Goal: Task Accomplishment & Management: Complete application form

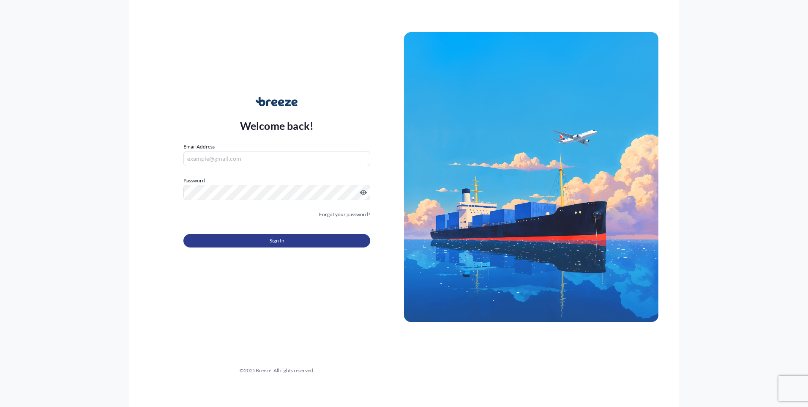
type input "[EMAIL_ADDRESS][DOMAIN_NAME]"
click at [220, 241] on button "Sign In" at bounding box center [276, 241] width 187 height 14
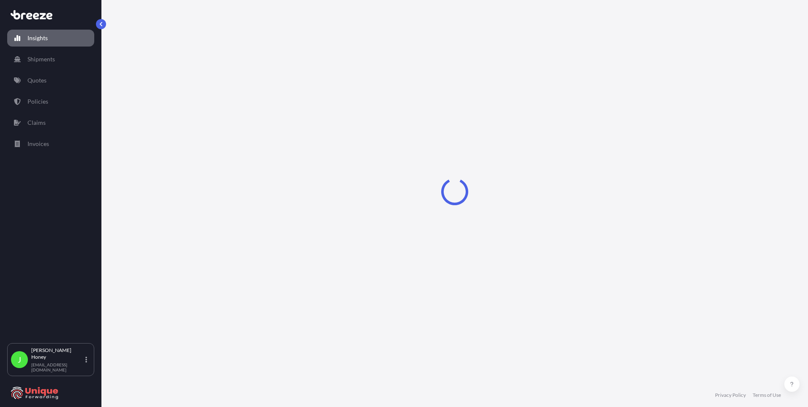
select select "2025"
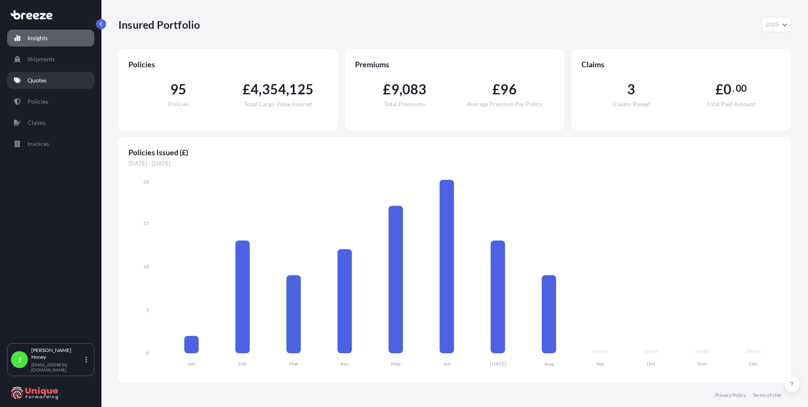
click at [29, 79] on p "Quotes" at bounding box center [36, 80] width 19 height 8
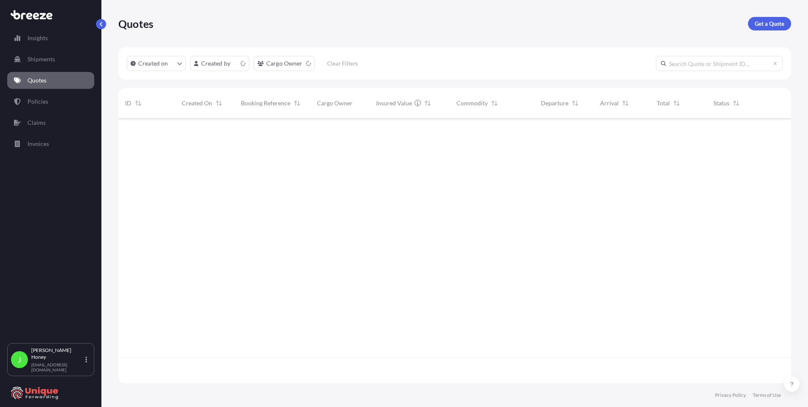
scroll to position [263, 667]
click at [237, 65] on html "Insights Shipments Quotes Policies Claims Invoices J [PERSON_NAME] [EMAIL_ADDRE…" at bounding box center [404, 203] width 808 height 407
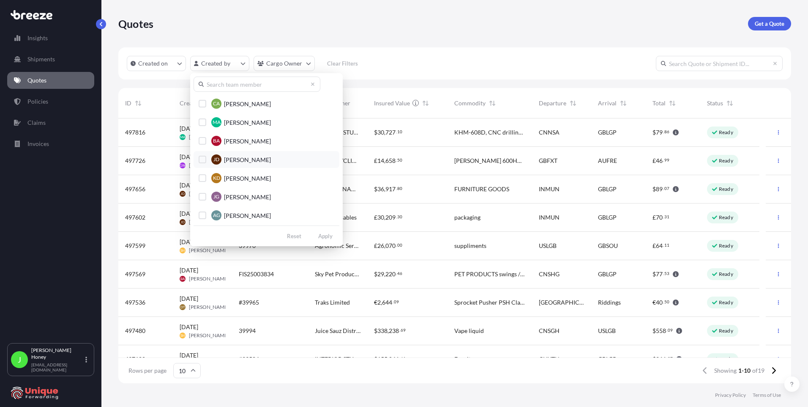
click at [201, 159] on div "Select Option" at bounding box center [203, 160] width 8 height 8
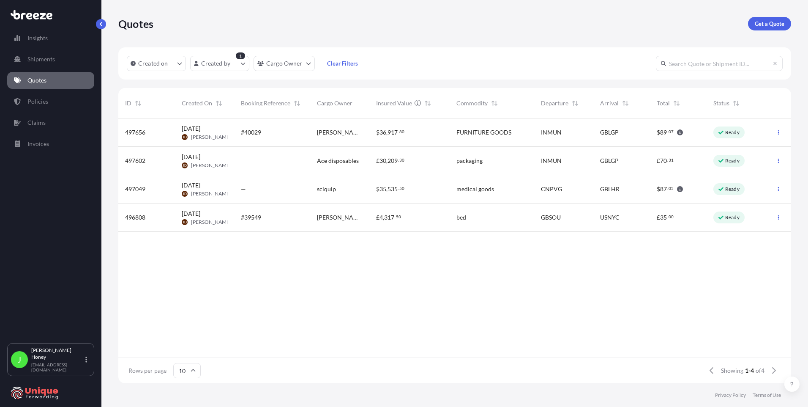
click at [415, 183] on div "$ 35 , 535 . 50" at bounding box center [409, 189] width 80 height 28
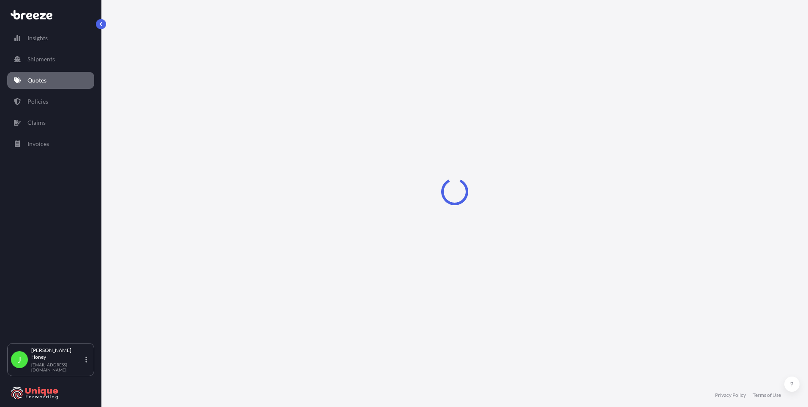
select select "Road"
select select "Air"
select select "Road"
select select "1"
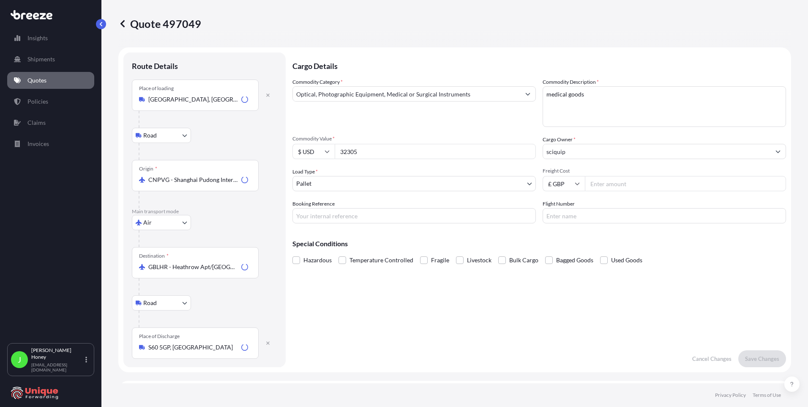
scroll to position [338, 0]
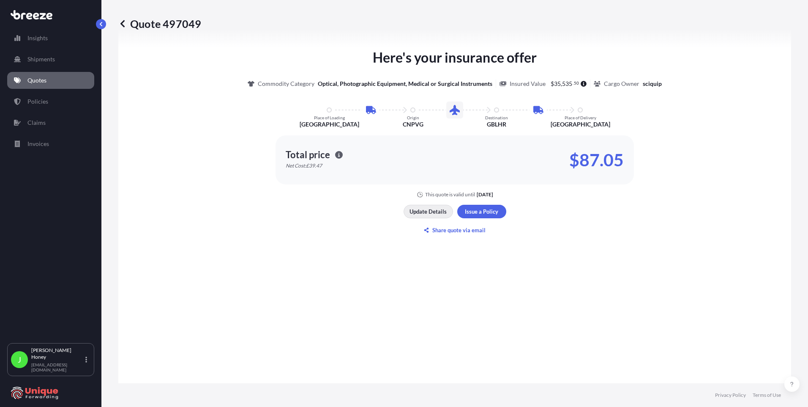
click at [422, 214] on p "Update Details" at bounding box center [428, 211] width 37 height 8
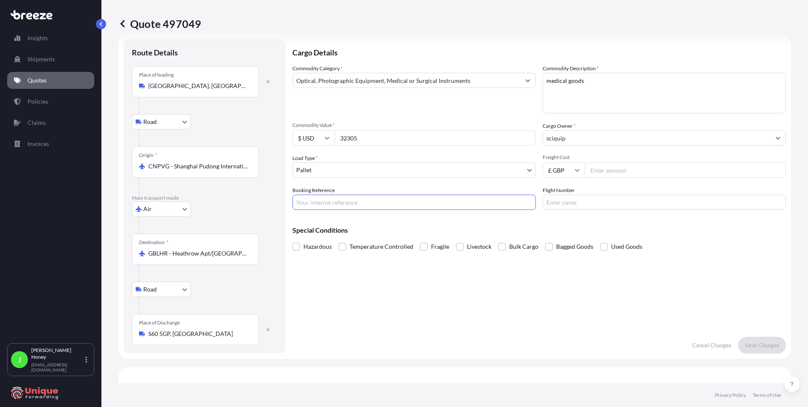
click at [332, 202] on input "Booking Reference" at bounding box center [413, 201] width 243 height 15
type input "f"
type input "FIA25002080"
click at [751, 341] on p "Save Changes" at bounding box center [762, 345] width 34 height 8
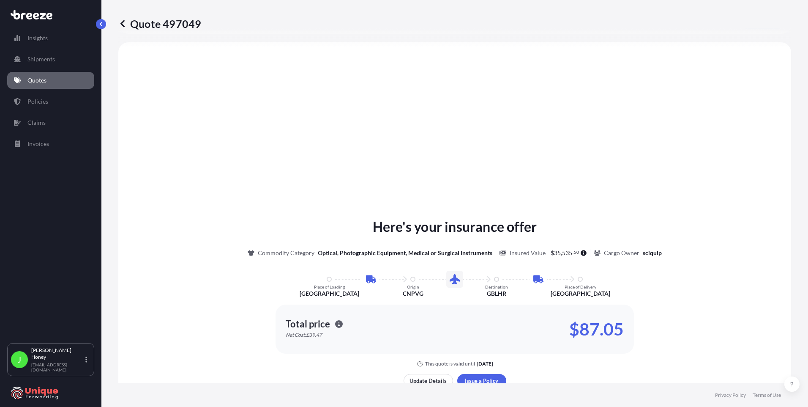
select select "Road"
select select "Air"
select select "Road"
select select "1"
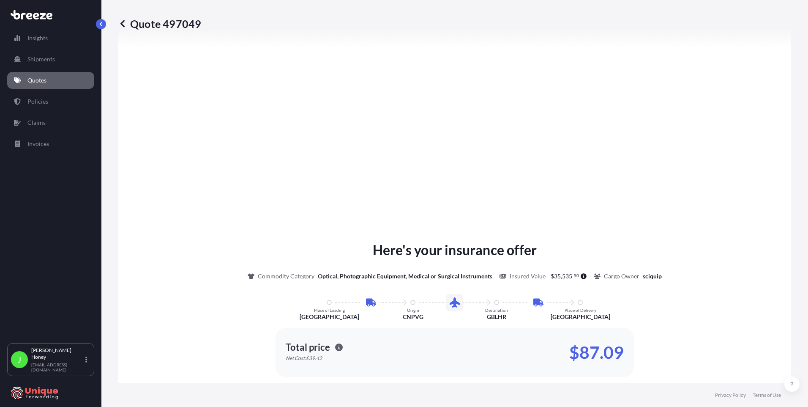
scroll to position [1120, 0]
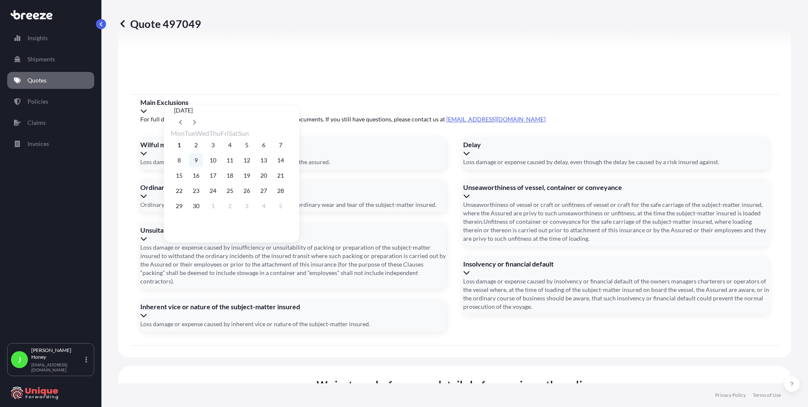
click at [199, 163] on button "9" at bounding box center [196, 160] width 14 height 14
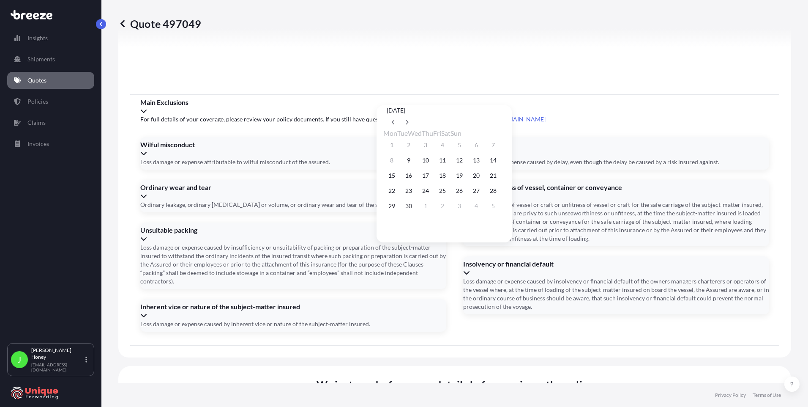
click at [467, 144] on div "1 2 3 4 5 6 7" at bounding box center [444, 144] width 122 height 15
click at [470, 147] on div "1 2 3 4 5 6 7" at bounding box center [444, 144] width 122 height 15
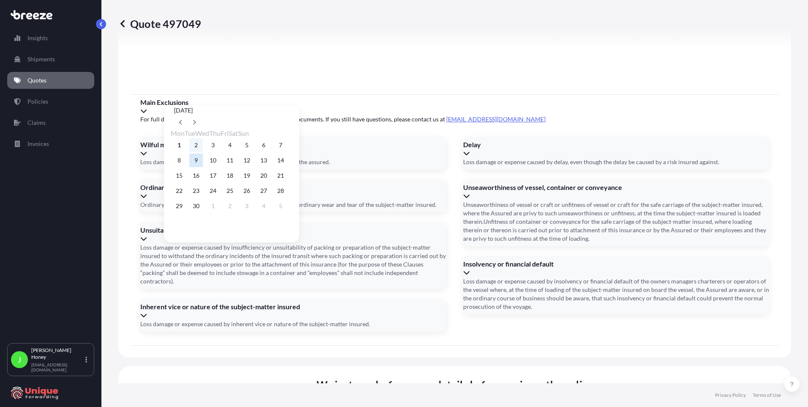
click at [196, 143] on button "2" at bounding box center [196, 145] width 14 height 14
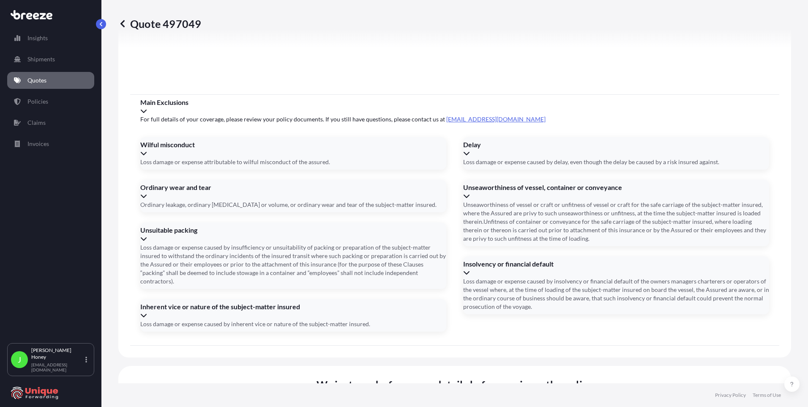
type input "[DATE]"
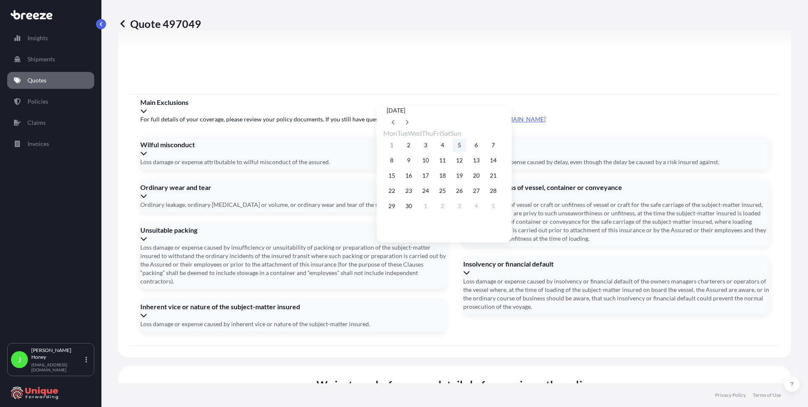
click at [466, 146] on button "5" at bounding box center [460, 145] width 14 height 14
type input "[DATE]"
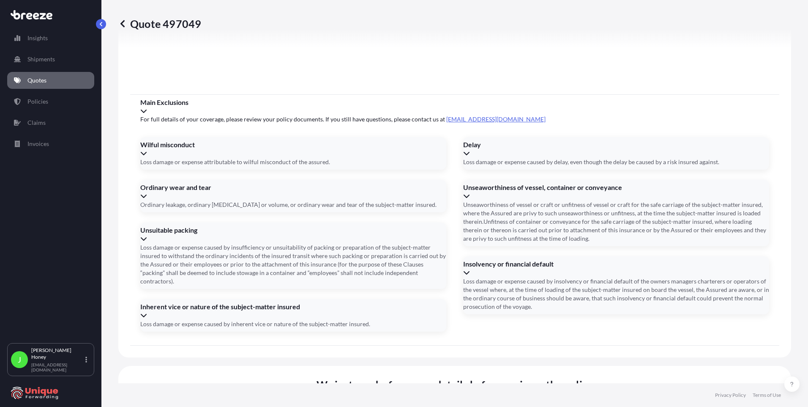
type input "20532330384"
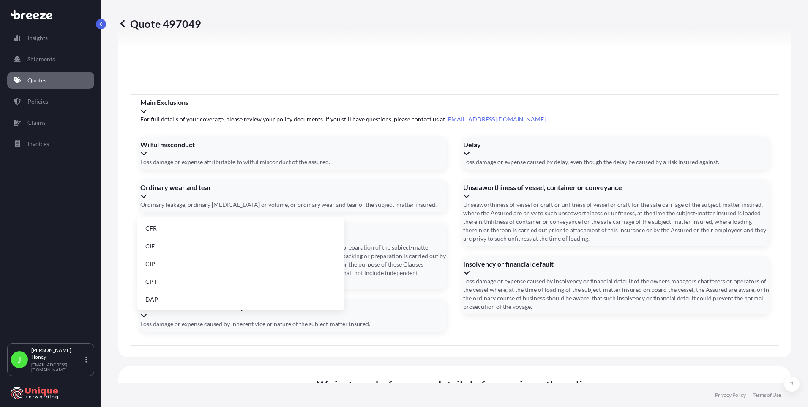
scroll to position [107, 0]
click at [171, 246] on li "EXW" at bounding box center [240, 245] width 201 height 16
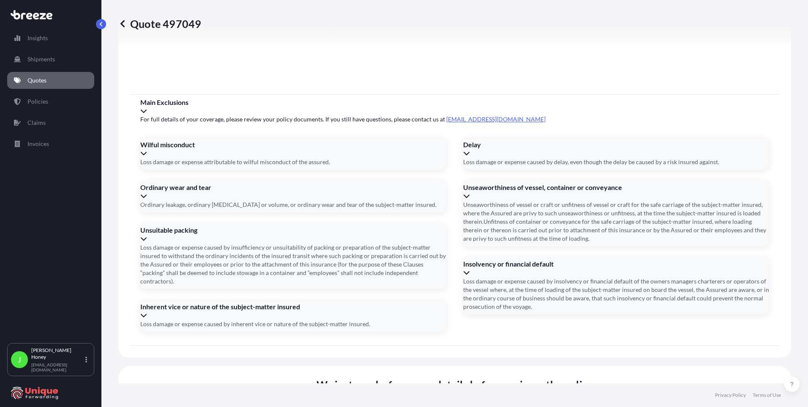
click at [410, 232] on li "[STREET_ADDRESS]" at bounding box center [451, 231] width 196 height 16
type input "[STREET_ADDRESS]"
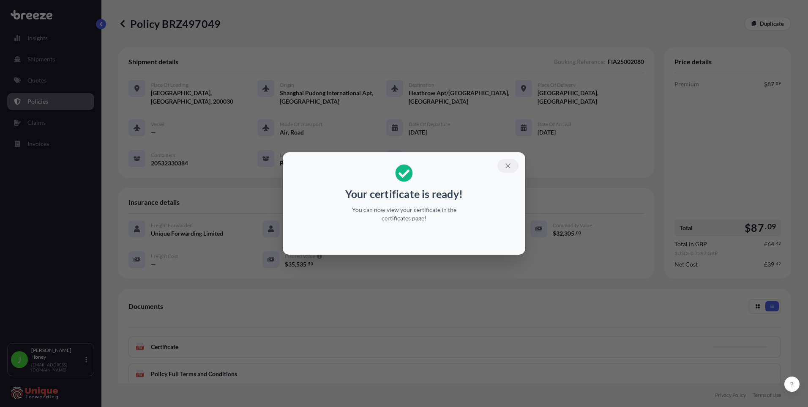
click at [508, 168] on icon "button" at bounding box center [508, 166] width 8 height 8
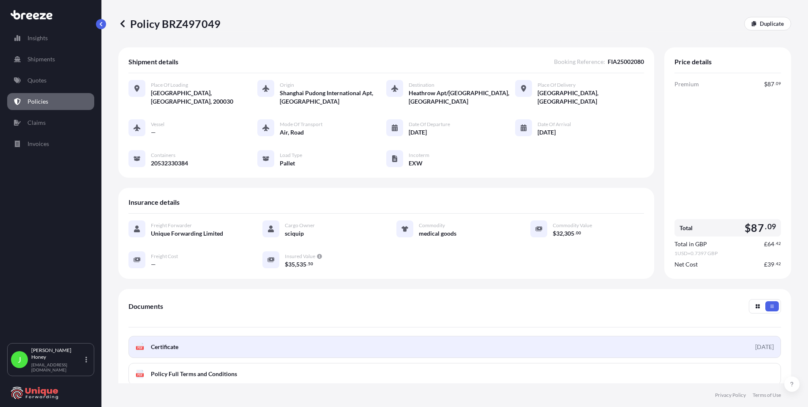
click at [461, 352] on link "PDF Certificate [DATE]" at bounding box center [454, 347] width 653 height 22
